Goal: Task Accomplishment & Management: Use online tool/utility

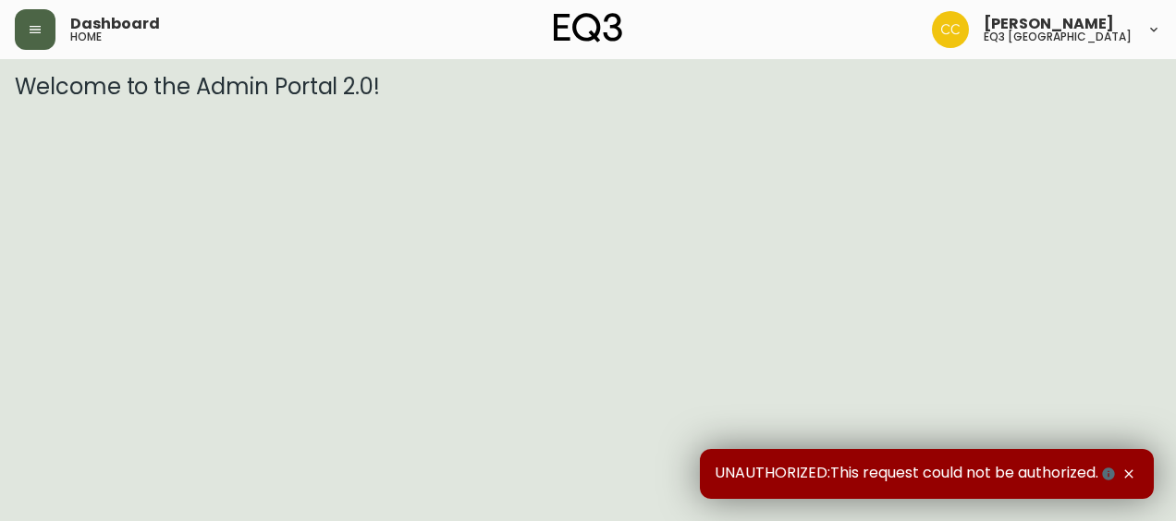
click at [54, 37] on button "button" at bounding box center [35, 29] width 41 height 41
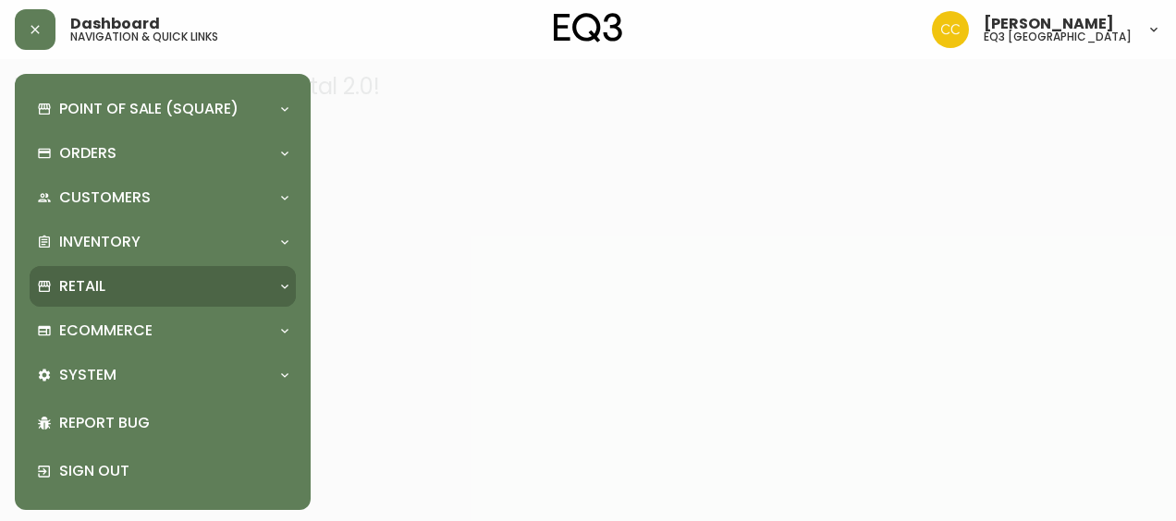
click at [123, 286] on div "Retail" at bounding box center [153, 286] width 233 height 20
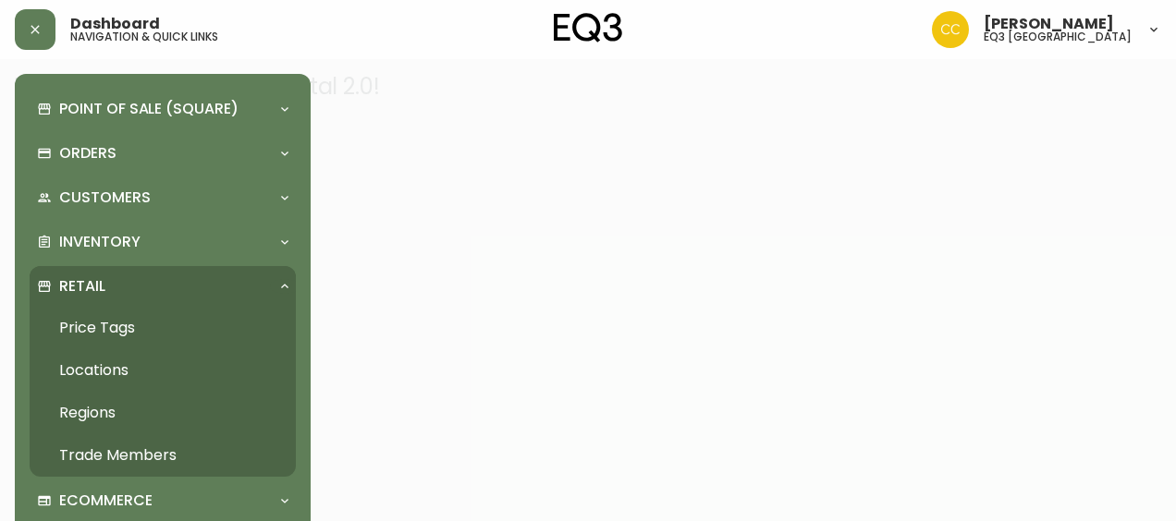
click at [116, 326] on link "Price Tags" at bounding box center [163, 328] width 266 height 43
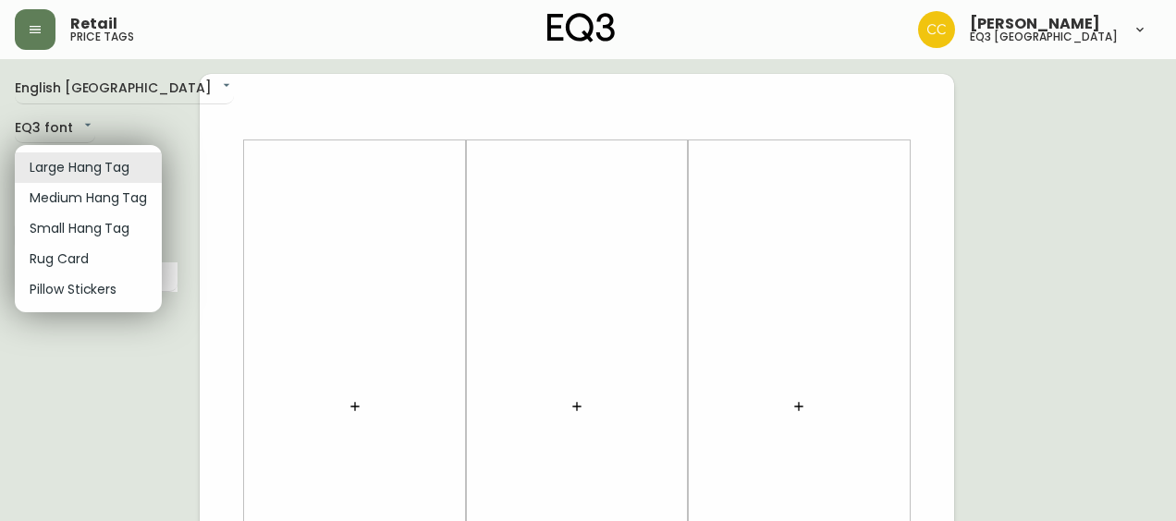
click at [122, 230] on li "Small Hang Tag" at bounding box center [88, 229] width 147 height 31
type input "small"
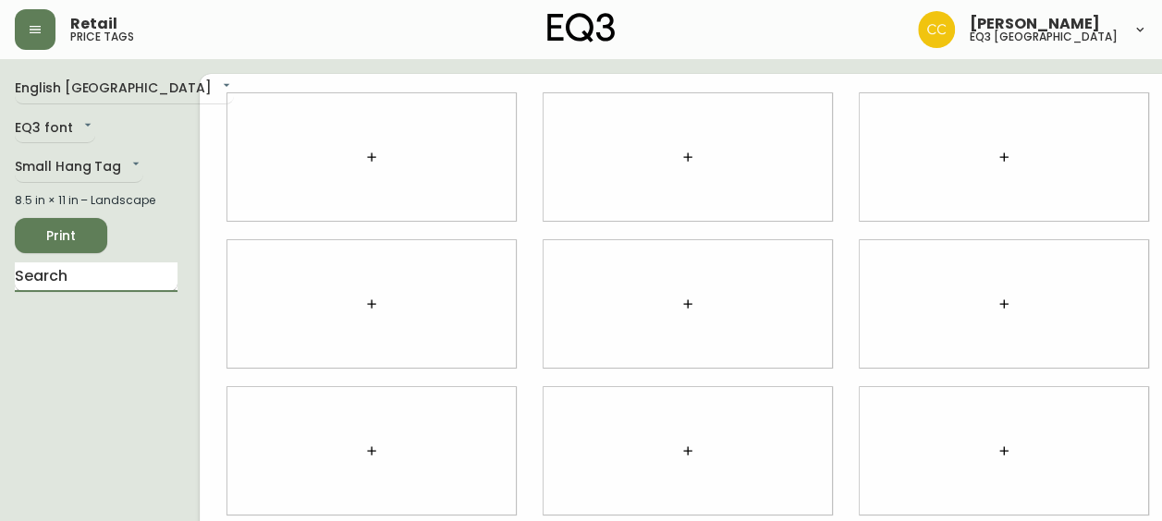
click at [118, 292] on input "text" at bounding box center [96, 278] width 163 height 30
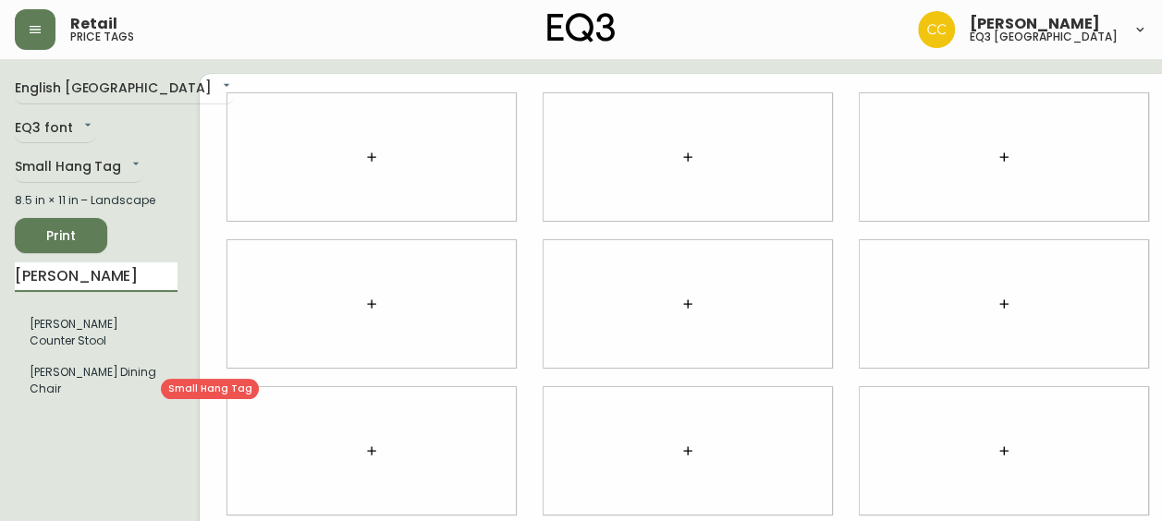
type input "[PERSON_NAME]"
click at [85, 396] on li "[PERSON_NAME] Dining Chair" at bounding box center [96, 381] width 163 height 48
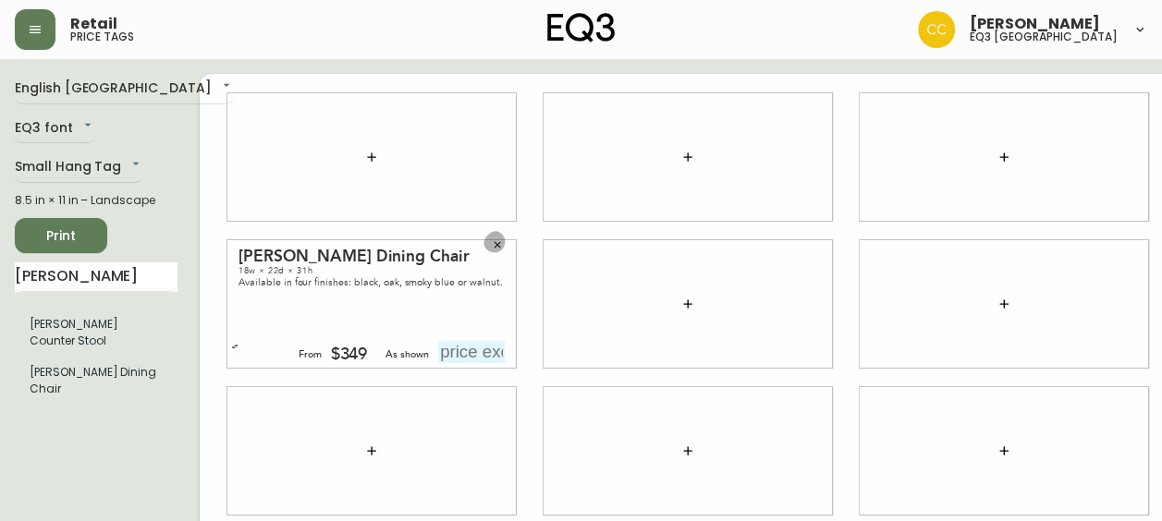
click at [492, 241] on icon "button" at bounding box center [497, 244] width 11 height 11
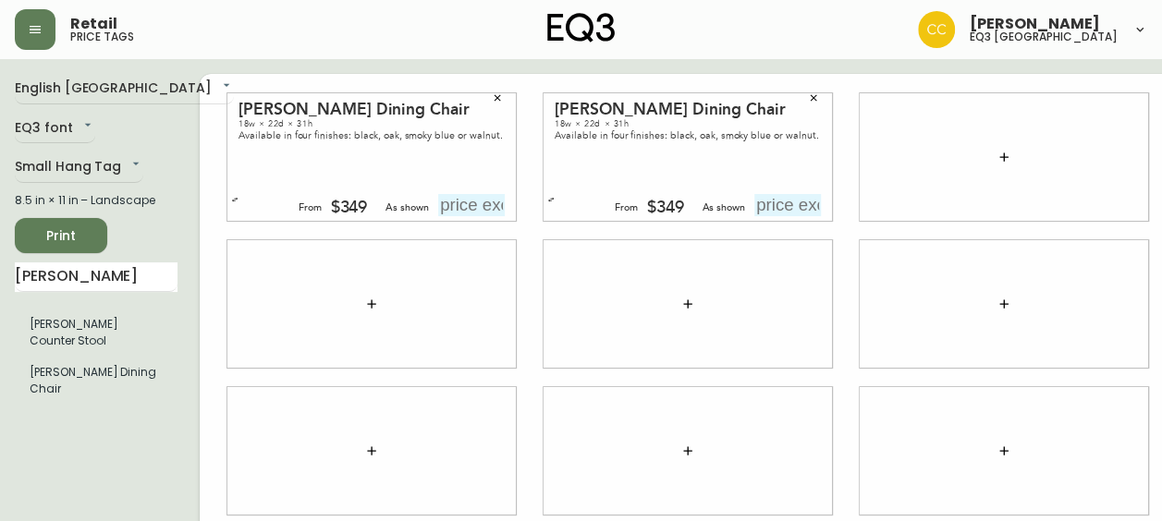
click at [438, 214] on input "text" at bounding box center [471, 205] width 67 height 22
type input "$399"
click at [93, 242] on button "Print" at bounding box center [61, 235] width 92 height 35
click at [143, 253] on div "Print" at bounding box center [96, 235] width 163 height 35
